Goal: Information Seeking & Learning: Learn about a topic

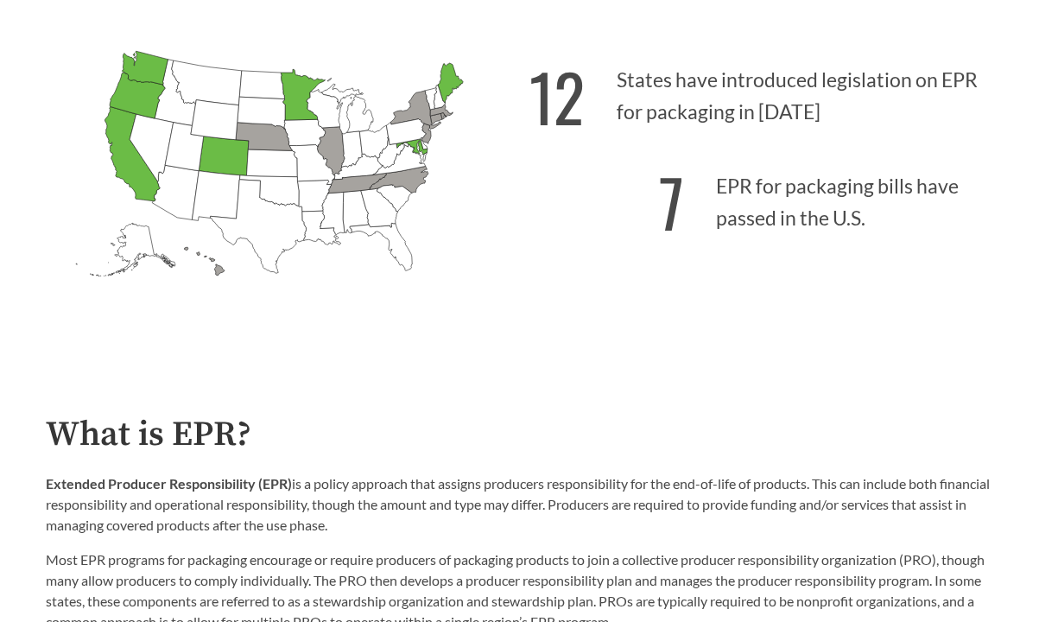
scroll to position [466, 0]
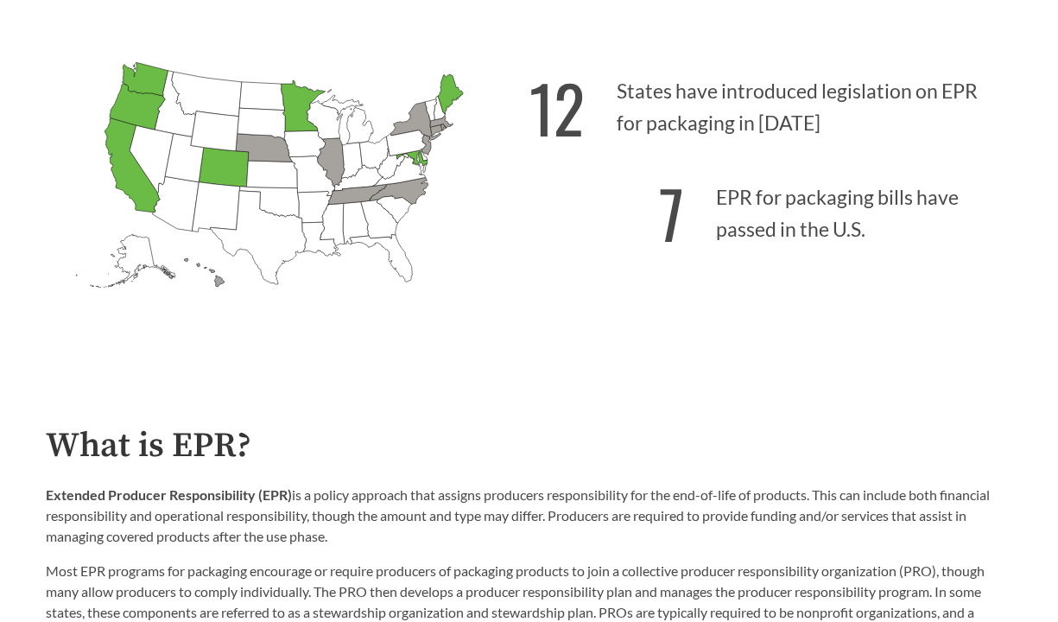
click at [271, 183] on icon "[US_STATE] Introduced:" at bounding box center [271, 175] width 51 height 28
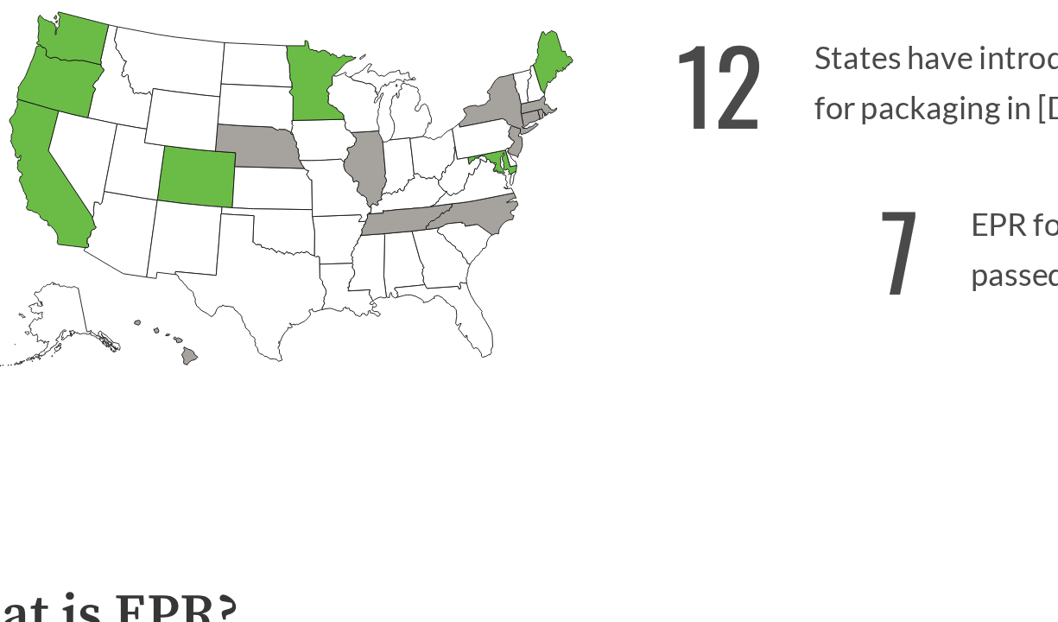
click at [280, 153] on icon "[US_STATE] Introduced: 1" at bounding box center [263, 148] width 57 height 28
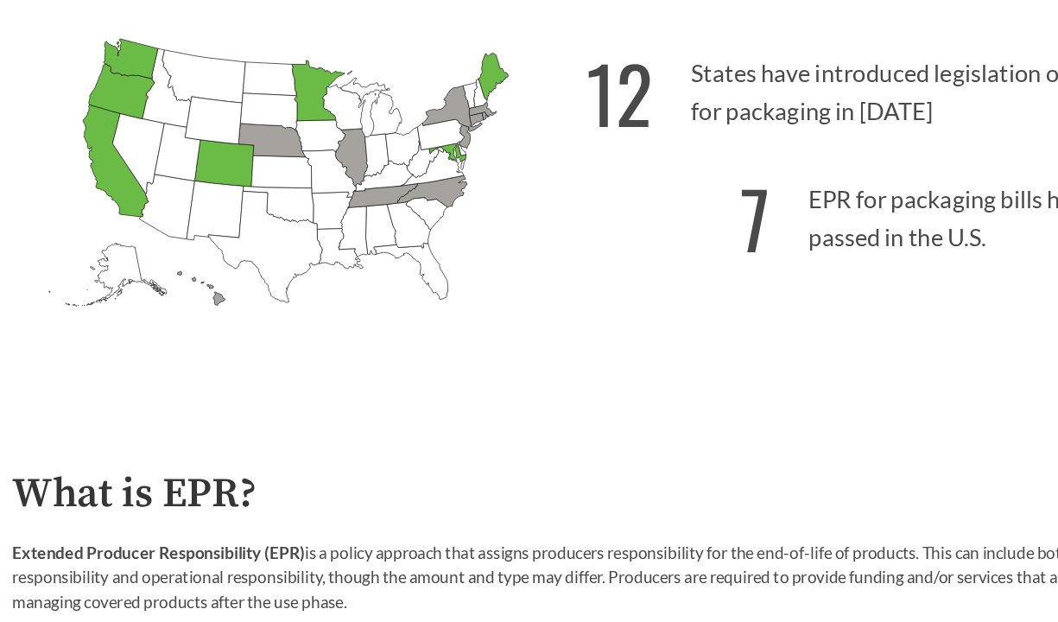
click at [434, 127] on icon "[US_STATE] Introduced: 1" at bounding box center [436, 130] width 12 height 11
click at [433, 149] on icon "[US_STATE] Introduced: [US_STATE] Introduced: [US_STATE] Introduced: [US_STATE]…" at bounding box center [288, 200] width 484 height 302
click at [420, 143] on icon "[US_STATE] Introduced:" at bounding box center [406, 143] width 40 height 26
click at [416, 160] on icon "[US_STATE] Passed: 1" at bounding box center [410, 158] width 31 height 16
click at [425, 145] on icon "[US_STATE] Introduced:" at bounding box center [406, 143] width 40 height 26
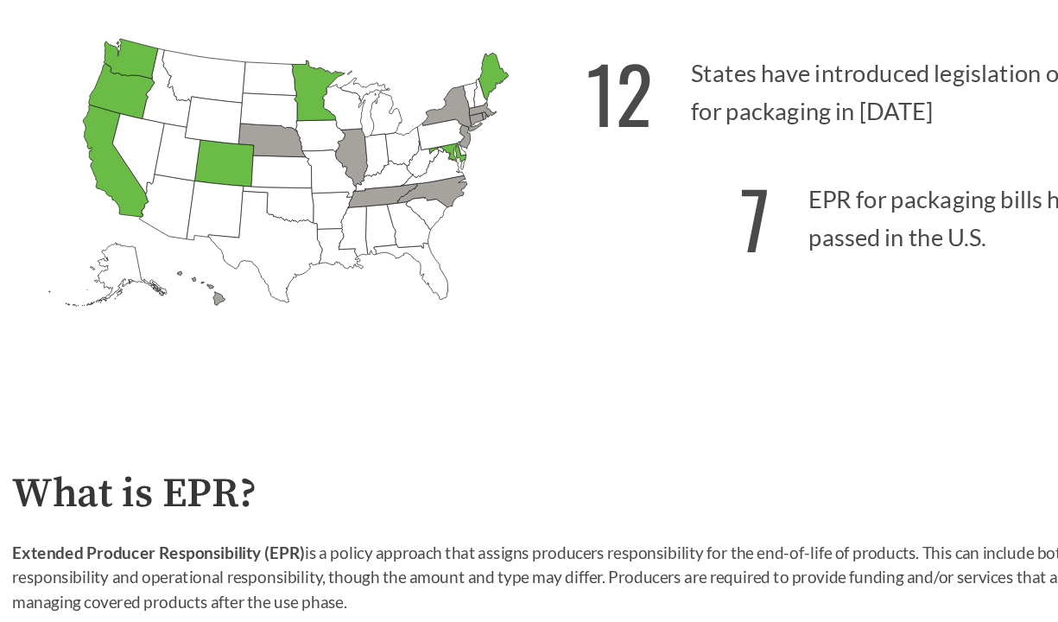
click at [422, 168] on icon "[US_STATE] Introduced:" at bounding box center [399, 171] width 54 height 30
